Goal: Task Accomplishment & Management: Complete application form

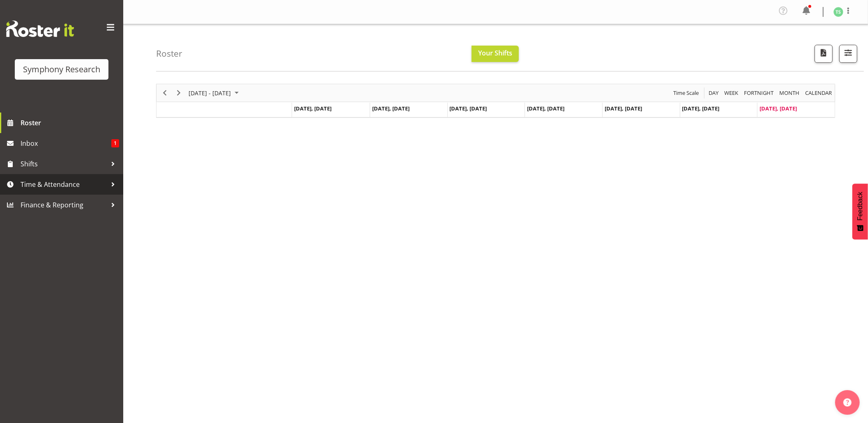
click at [54, 184] on span "Time & Attendance" at bounding box center [64, 184] width 86 height 12
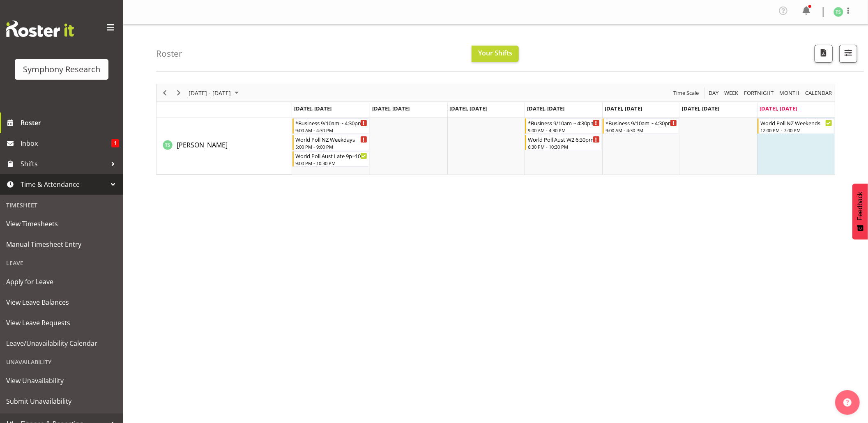
scroll to position [11, 0]
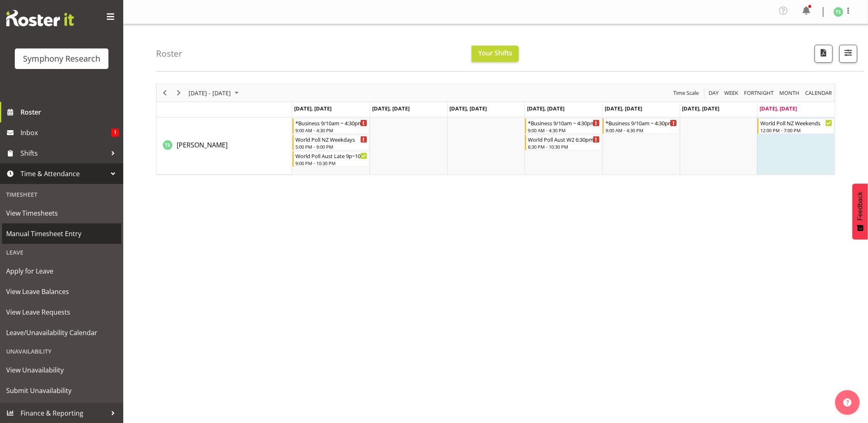
click at [61, 233] on span "Manual Timesheet Entry" at bounding box center [61, 234] width 111 height 12
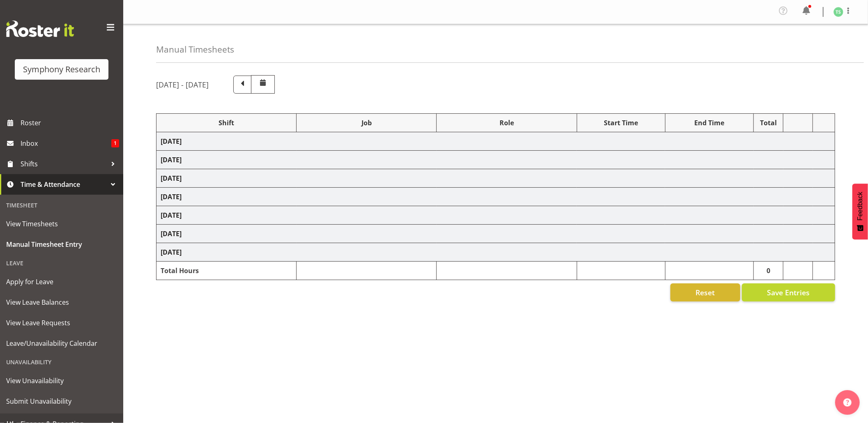
select select "56692"
select select "10499"
select select "47"
select select "48116"
select select "9426"
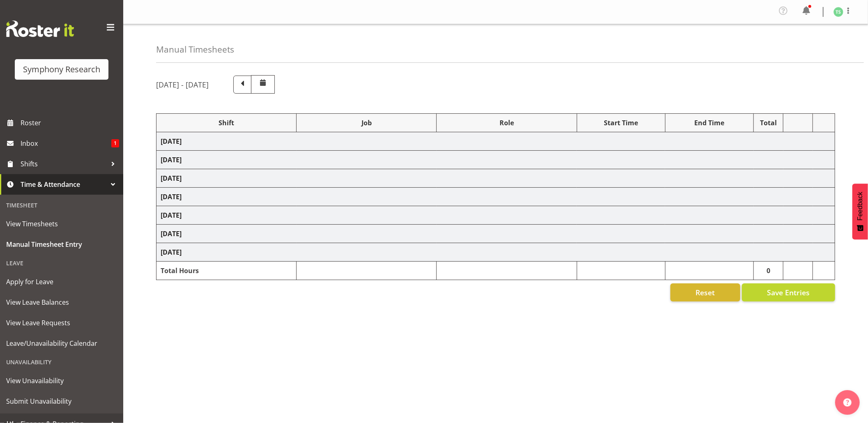
select select "47"
select select "56692"
select select "10499"
select select "47"
select select "56692"
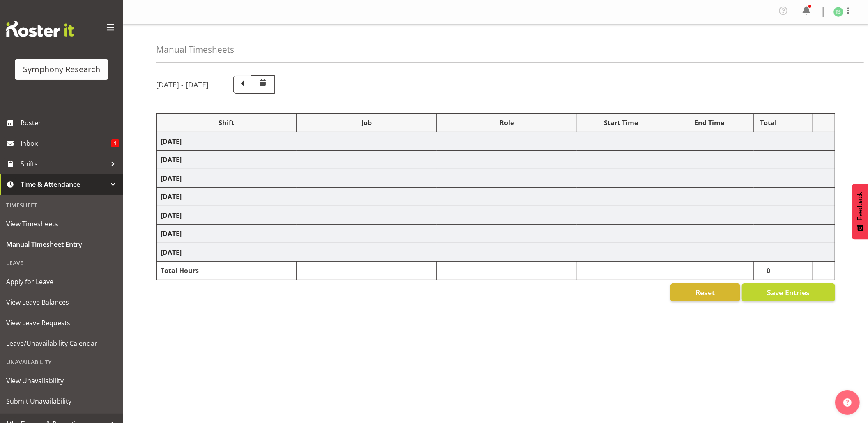
select select "10499"
select select "47"
select select "26078"
select select "10587"
select select "26078"
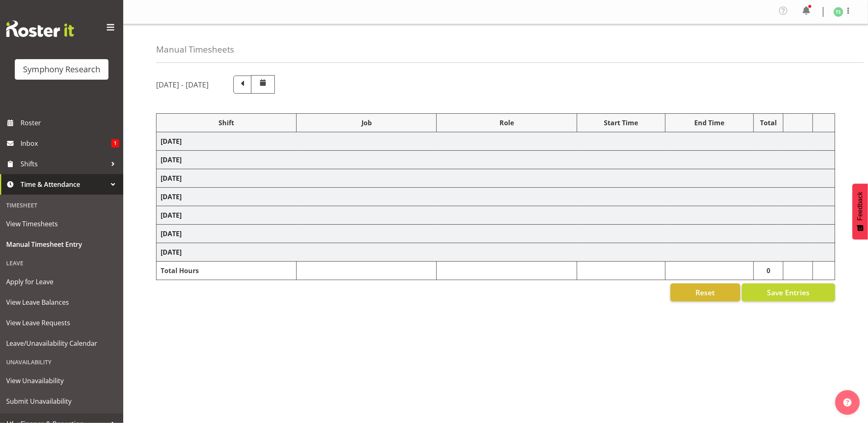
select select "10587"
select select "47"
select select "56692"
select select "10499"
select select "47"
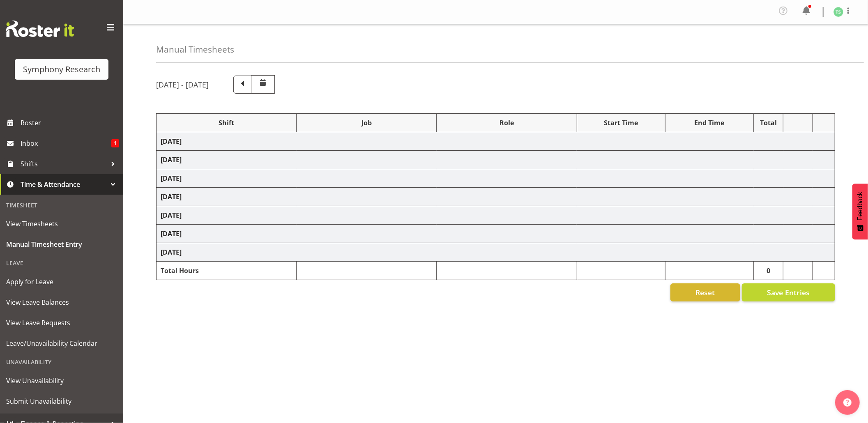
select select "26078"
select select "10587"
select select "47"
select select "26078"
select select "10587"
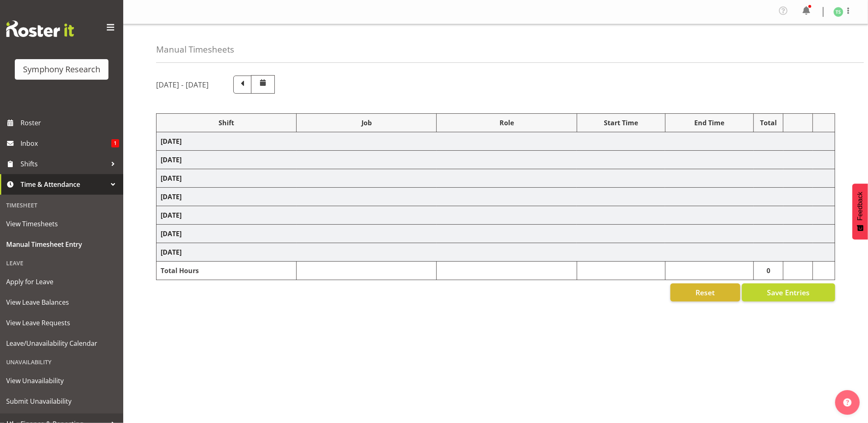
select select "47"
select select "26078"
select select "10499"
select select "47"
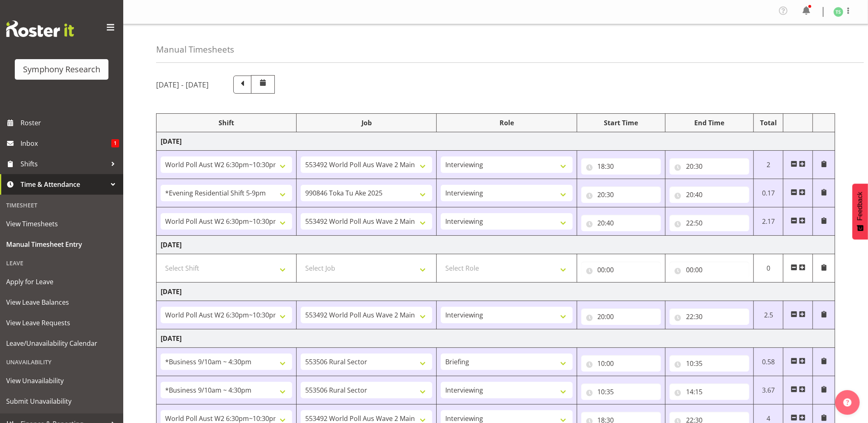
scroll to position [265, 0]
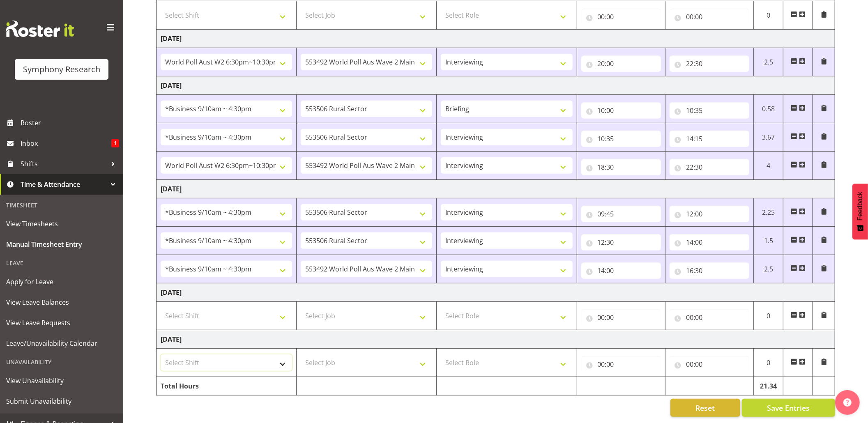
drag, startPoint x: 282, startPoint y: 359, endPoint x: 279, endPoint y: 355, distance: 4.4
click at [282, 358] on select "Select Shift !!Weekend Residential (Roster IT Shift Label) *Business 9/10am ~ 4…" at bounding box center [227, 363] width 132 height 16
select select "17154"
click at [161, 355] on select "Select Shift !!Weekend Residential (Roster IT Shift Label) *Business 9/10am ~ 4…" at bounding box center [227, 363] width 132 height 16
click at [424, 355] on select "Select Job 550060 IF Admin 553492 World Poll Aus Wave 2 Main 2025 553493 World …" at bounding box center [367, 363] width 132 height 16
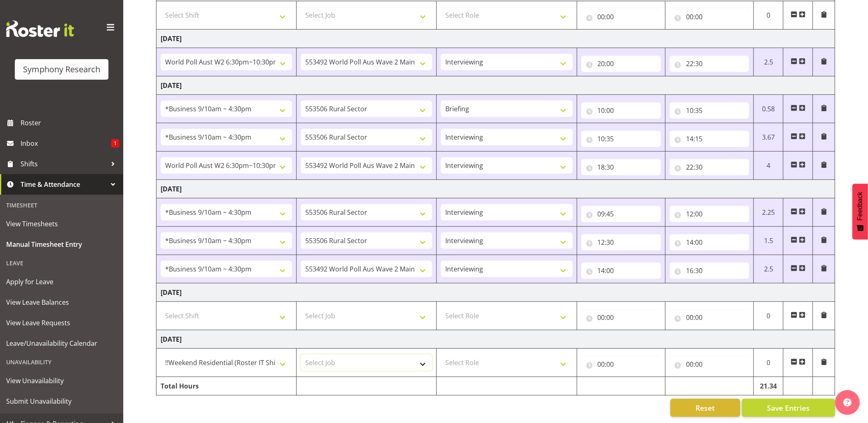
select select "10587"
click at [301, 355] on select "Select Job 550060 IF Admin 553492 World Poll Aus Wave 2 Main 2025 553493 World …" at bounding box center [367, 363] width 132 height 16
click at [566, 355] on select "Select Role Briefing Interviewing" at bounding box center [507, 363] width 132 height 16
select select "47"
click at [441, 355] on select "Select Role Briefing Interviewing" at bounding box center [507, 363] width 132 height 16
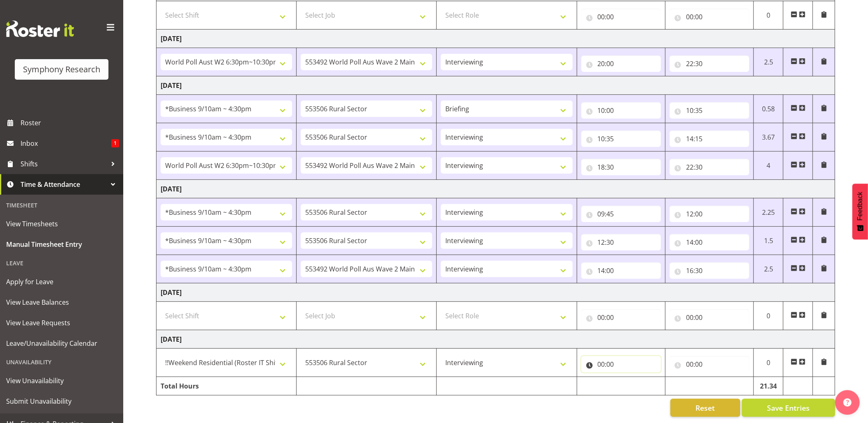
click at [599, 359] on input "00:00" at bounding box center [622, 364] width 80 height 16
click at [642, 378] on select "00 01 02 03 04 05 06 07 08 09 10 11 12 13 14 15 16 17 18 19 20 21 22 23" at bounding box center [637, 386] width 18 height 16
select select "12"
click at [628, 378] on select "00 01 02 03 04 05 06 07 08 09 10 11 12 13 14 15 16 17 18 19 20 21 22 23" at bounding box center [637, 386] width 18 height 16
type input "12:00"
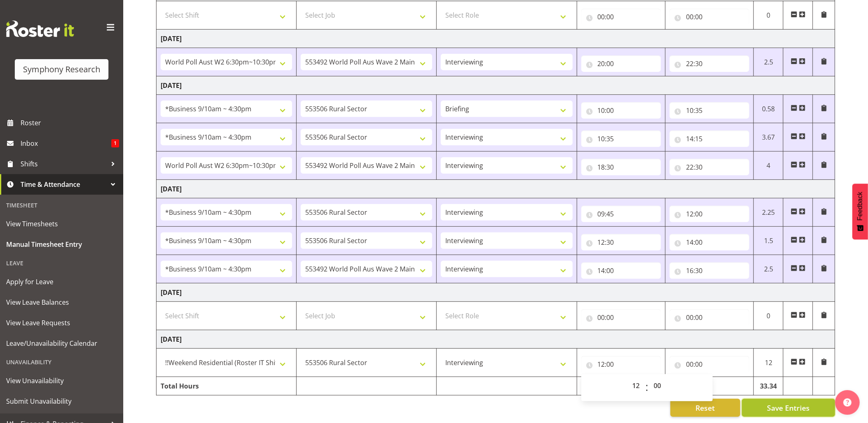
click at [771, 403] on span "Save Entries" at bounding box center [788, 408] width 43 height 11
